Goal: Find specific page/section: Find specific page/section

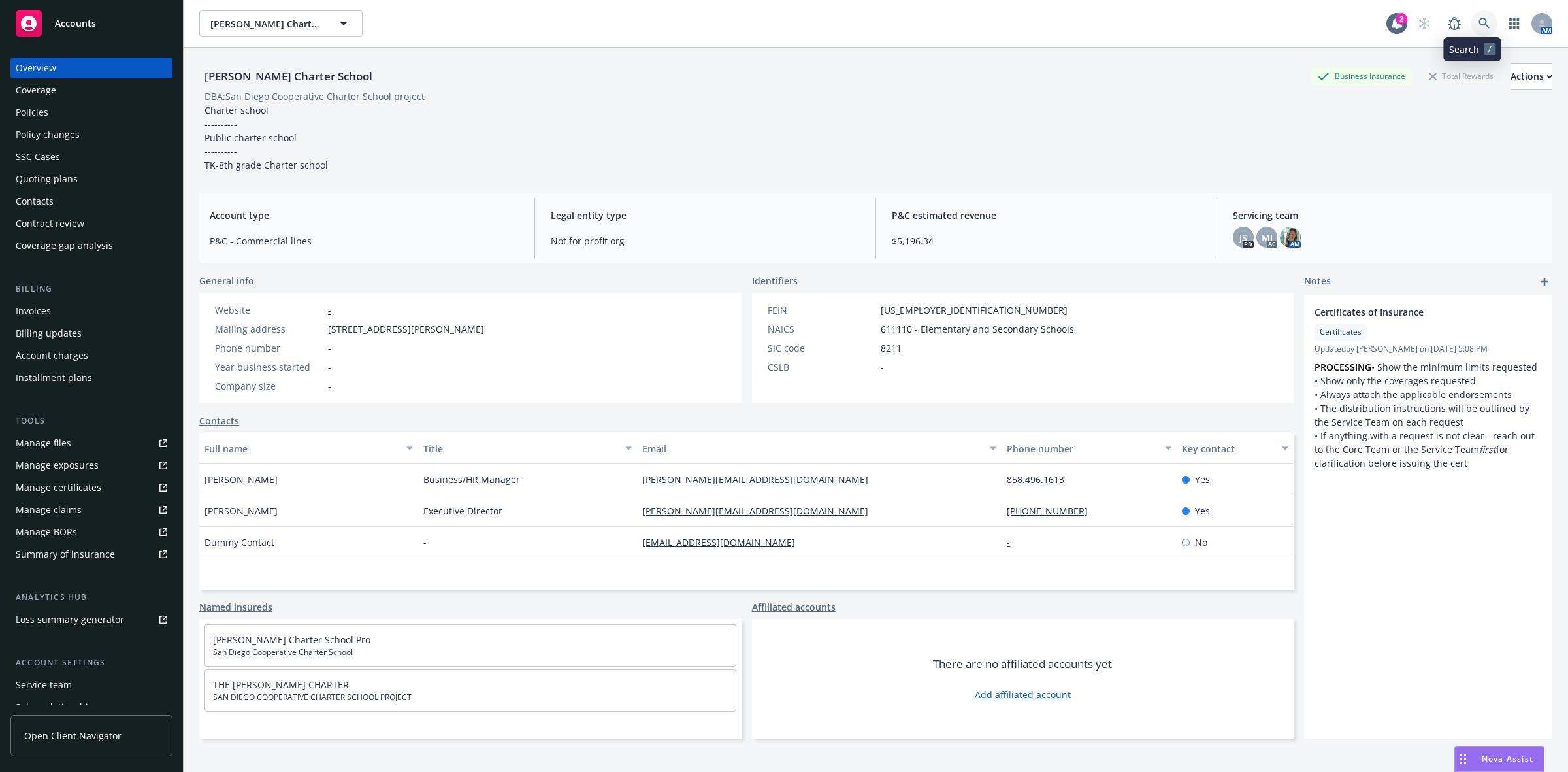
click at [1479, 18] on icon at bounding box center [1484, 23] width 11 height 11
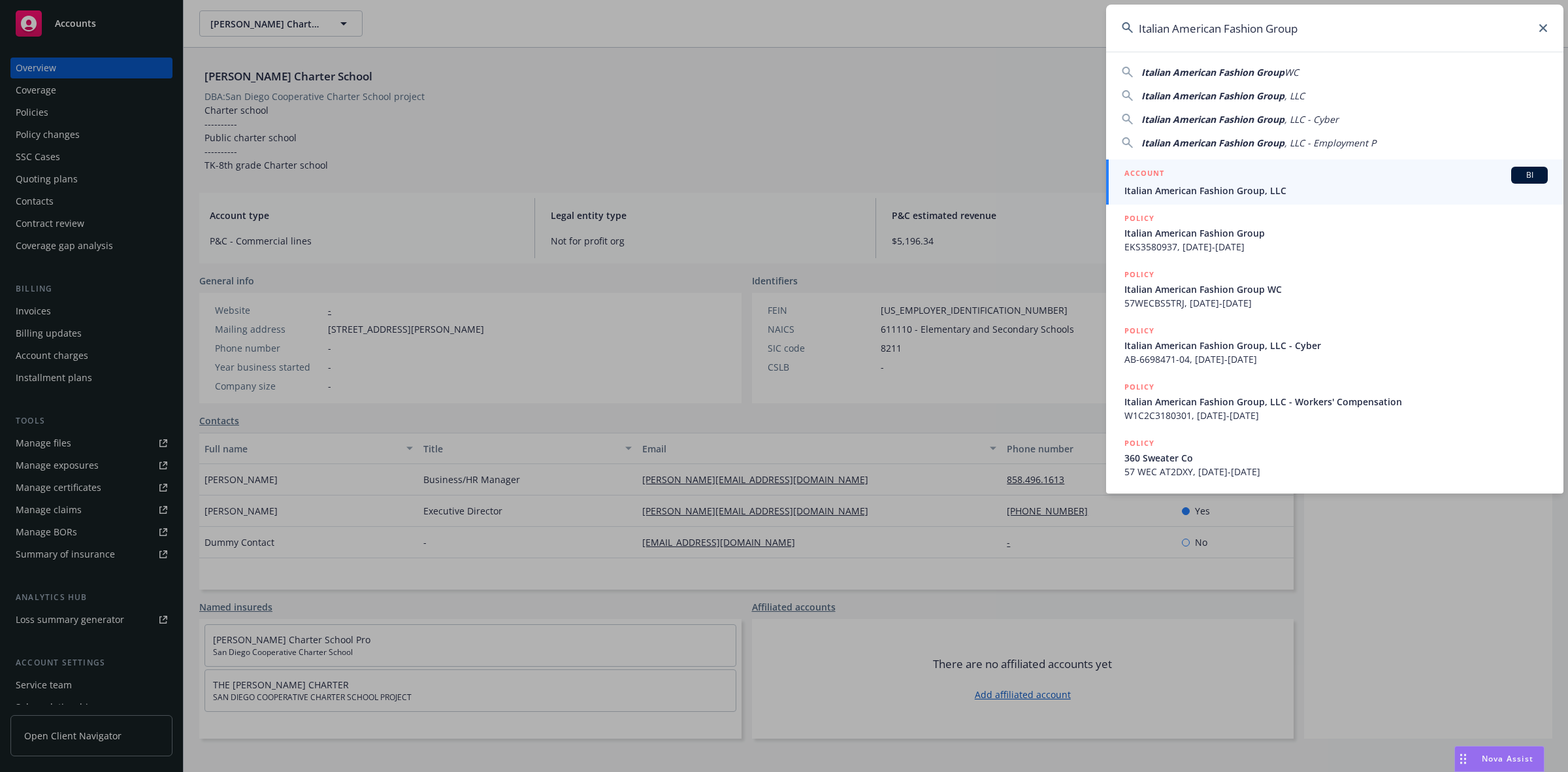
type input "Italian American Fashion Group"
click at [1244, 177] on div "ACCOUNT BI" at bounding box center [1335, 175] width 423 height 17
